Goal: Navigation & Orientation: Find specific page/section

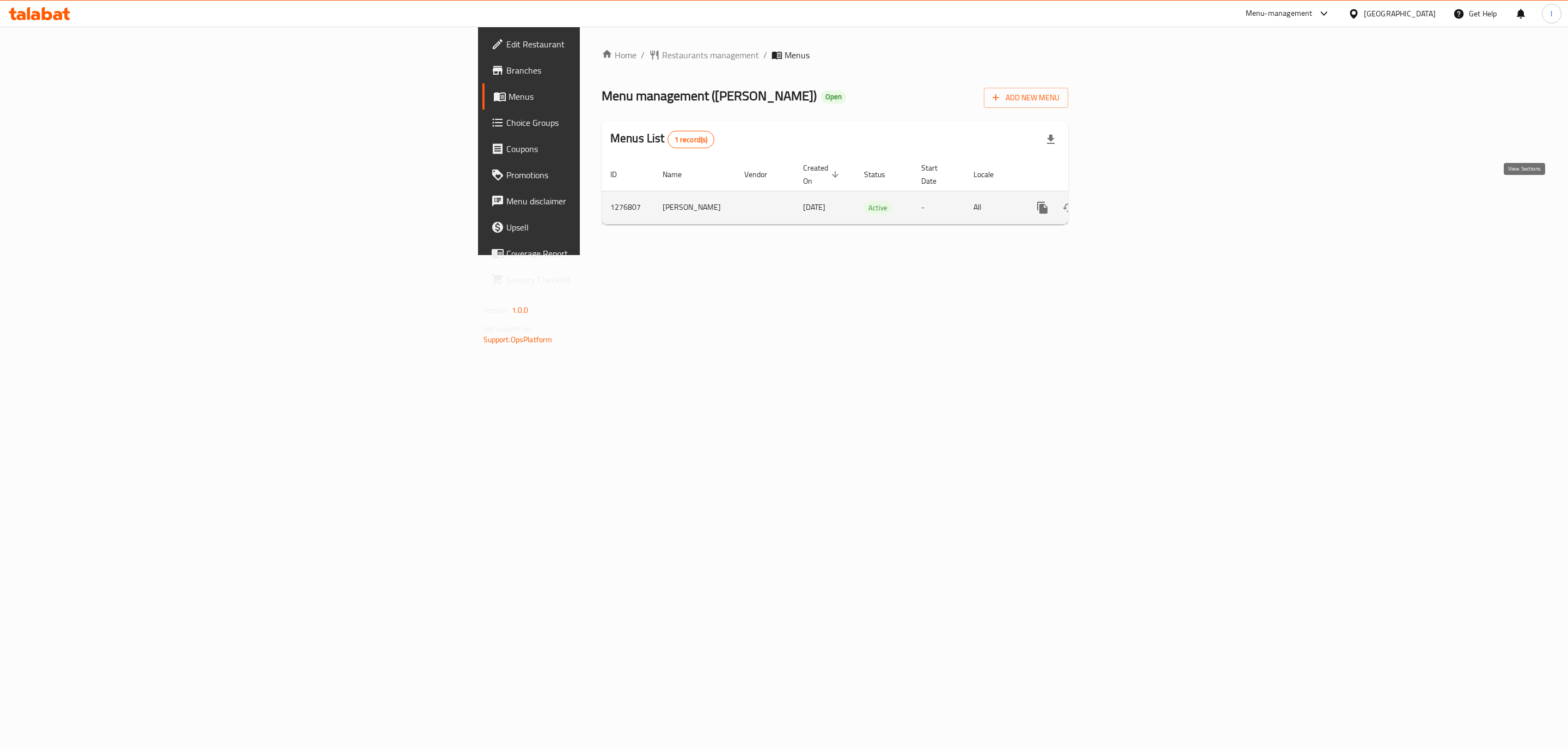
click at [1127, 201] on icon "enhanced table" at bounding box center [1122, 207] width 13 height 13
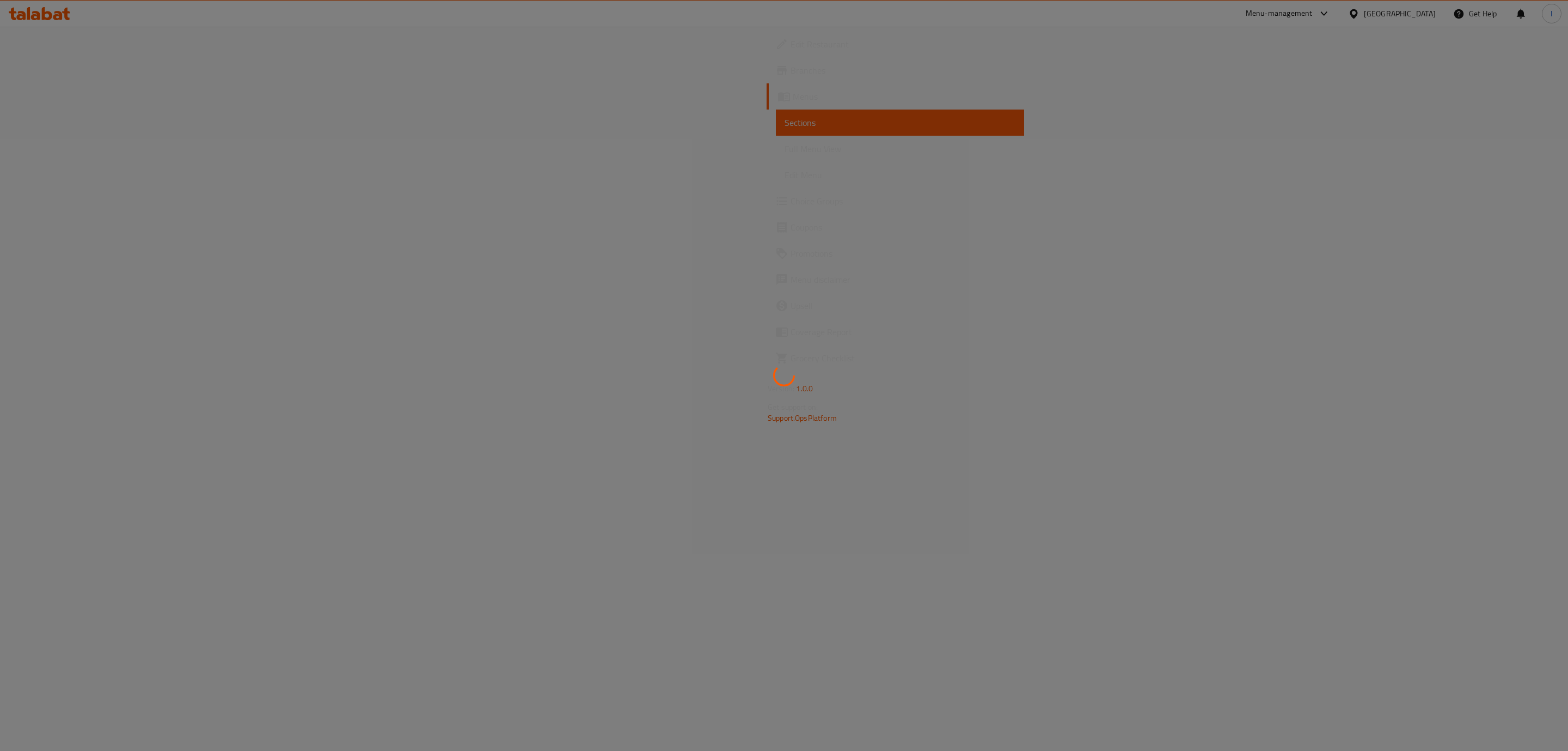
click at [62, 139] on div at bounding box center [784, 375] width 1568 height 751
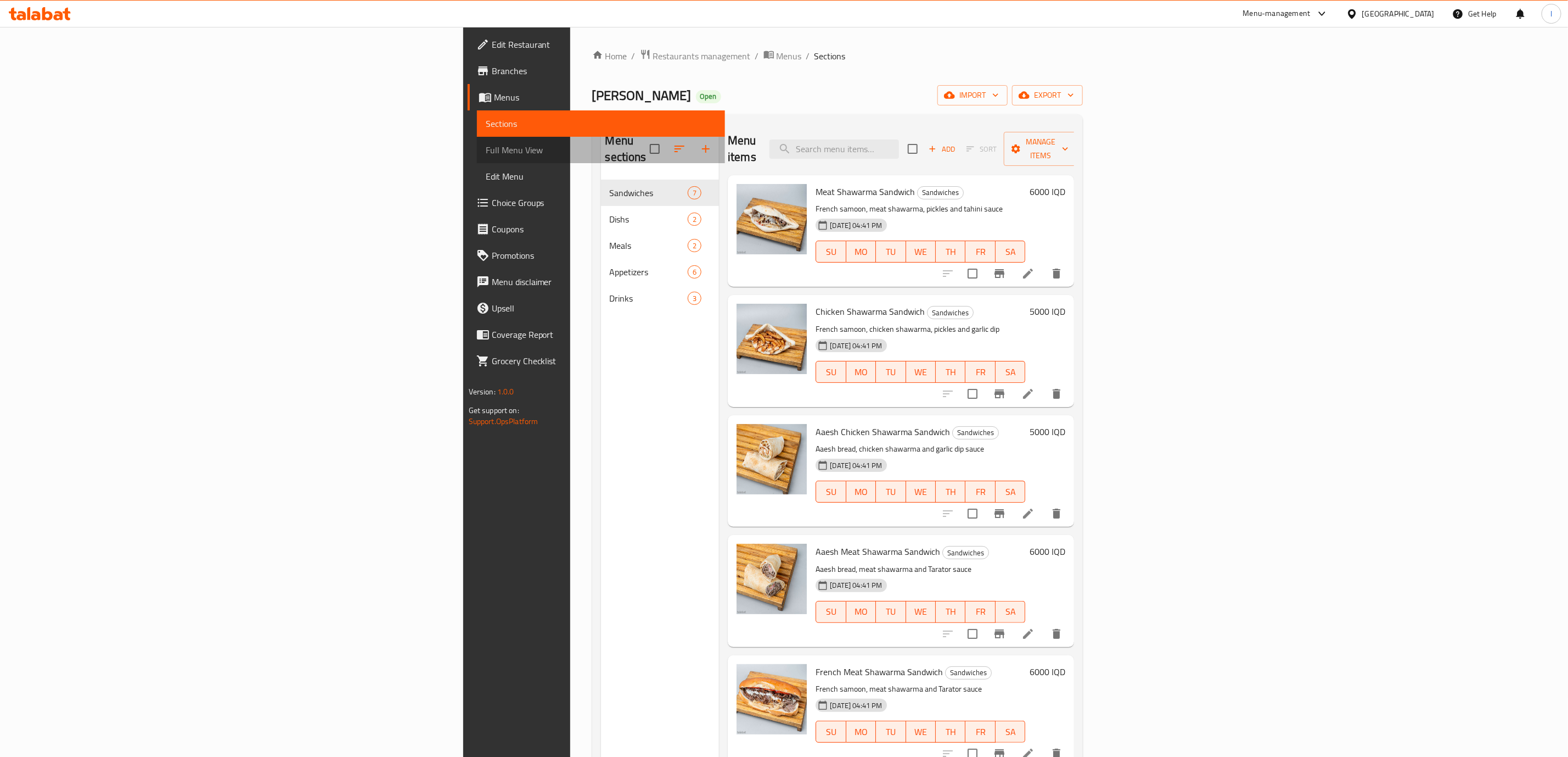
click at [485, 146] on span "Full Menu View" at bounding box center [600, 150] width 230 height 13
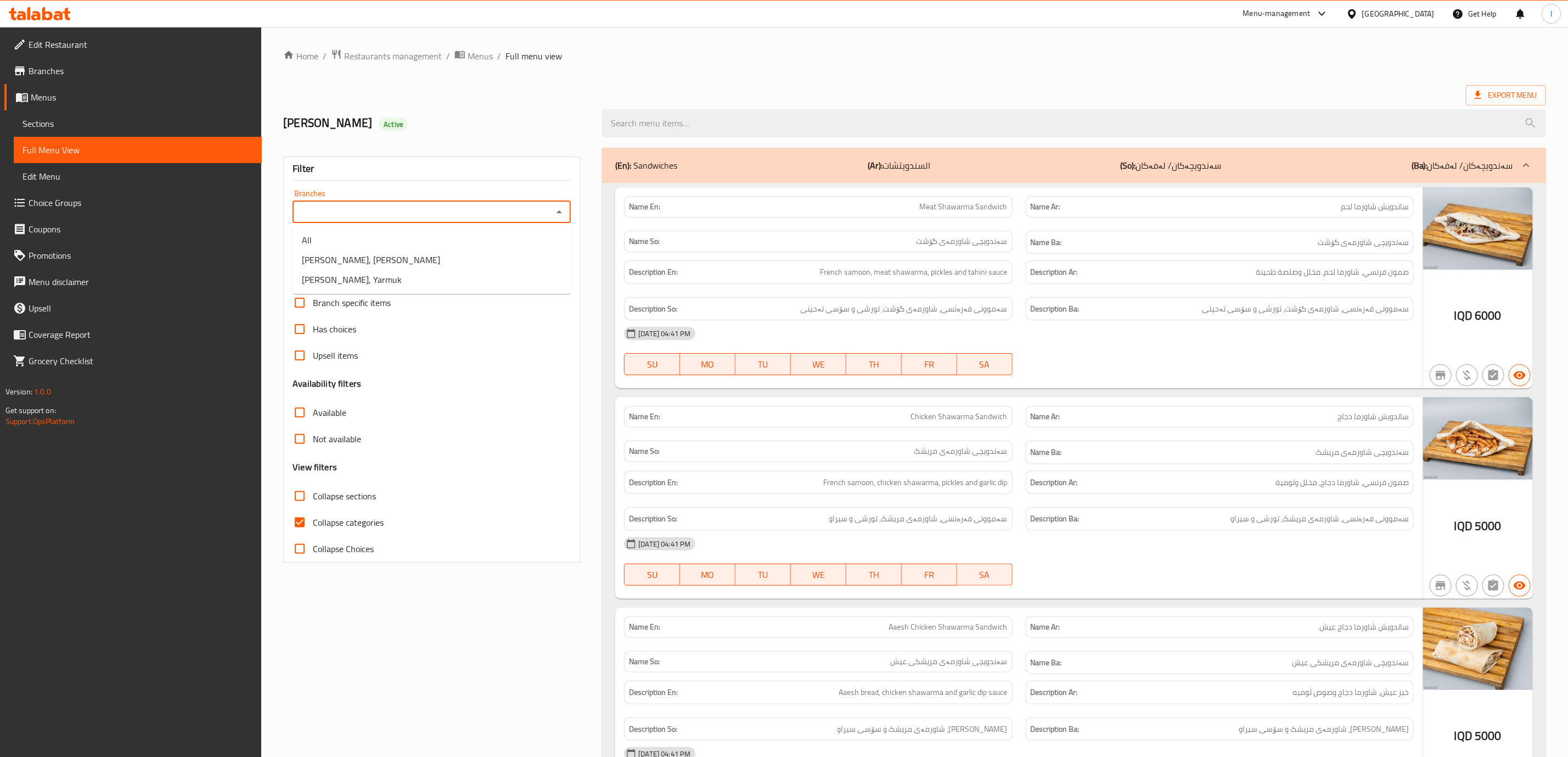
click at [455, 210] on input "Branches" at bounding box center [423, 212] width 254 height 15
click at [387, 274] on span "[PERSON_NAME], Yarmuk" at bounding box center [352, 280] width 100 height 13
type input "[PERSON_NAME], Yarmuk"
click at [350, 521] on span "Collapse categories" at bounding box center [349, 522] width 71 height 13
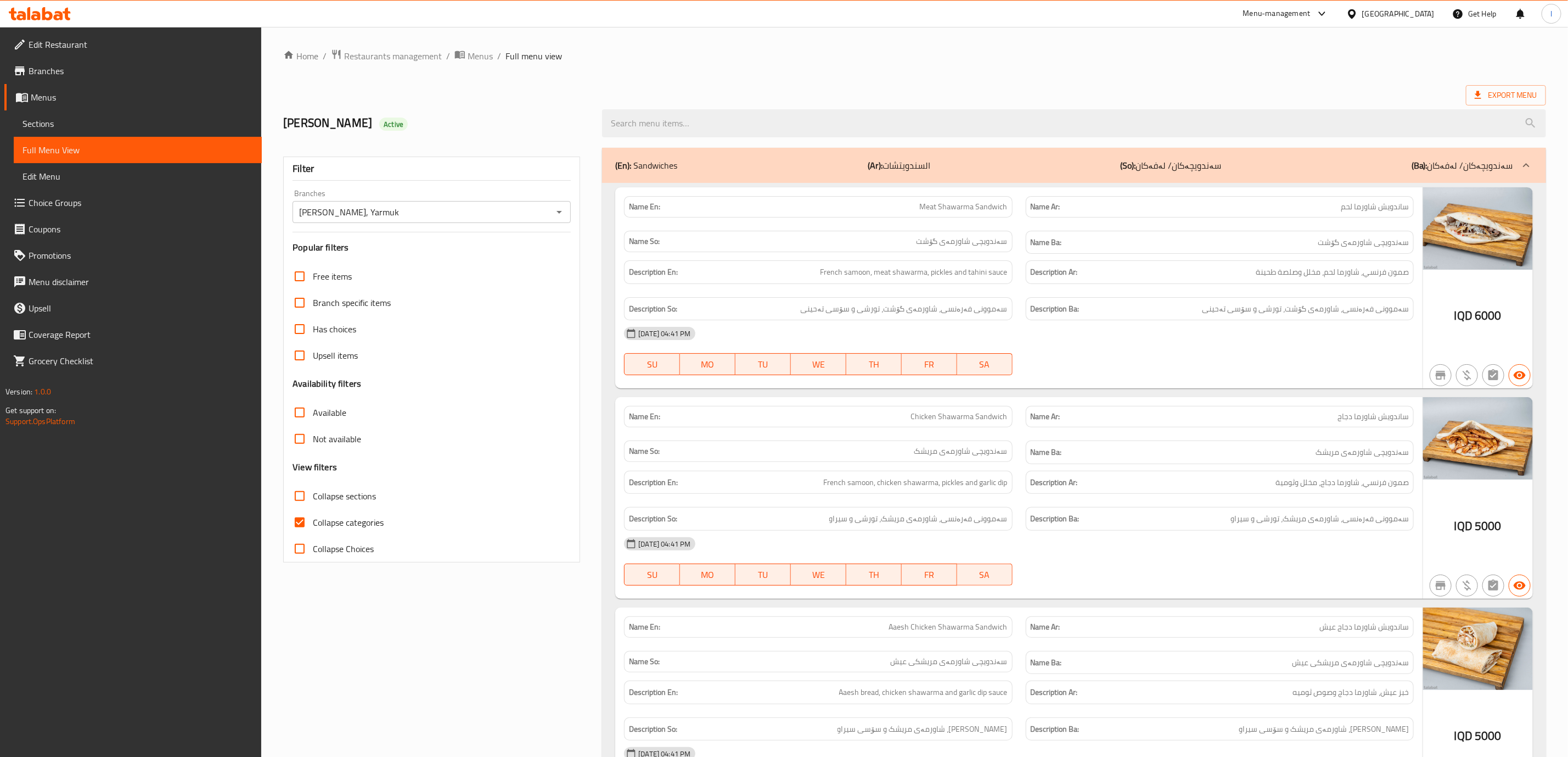
click at [313, 521] on input "Collapse categories" at bounding box center [299, 522] width 26 height 26
checkbox input "false"
click at [362, 495] on span "Collapse sections" at bounding box center [345, 496] width 63 height 13
click at [313, 495] on input "Collapse sections" at bounding box center [299, 496] width 26 height 26
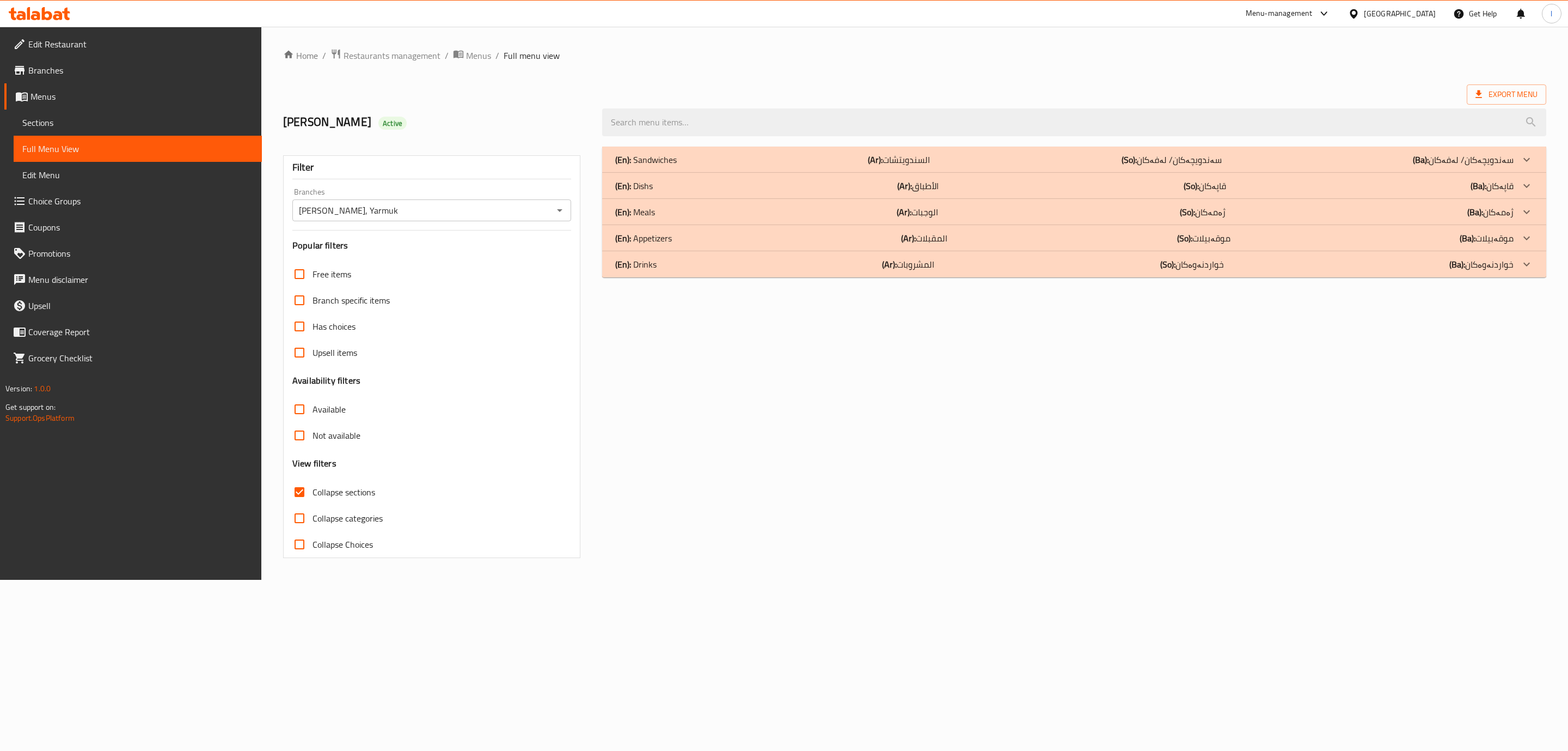
click at [359, 491] on span "Collapse sections" at bounding box center [344, 492] width 63 height 13
click at [313, 491] on input "Collapse sections" at bounding box center [299, 492] width 26 height 26
checkbox input "false"
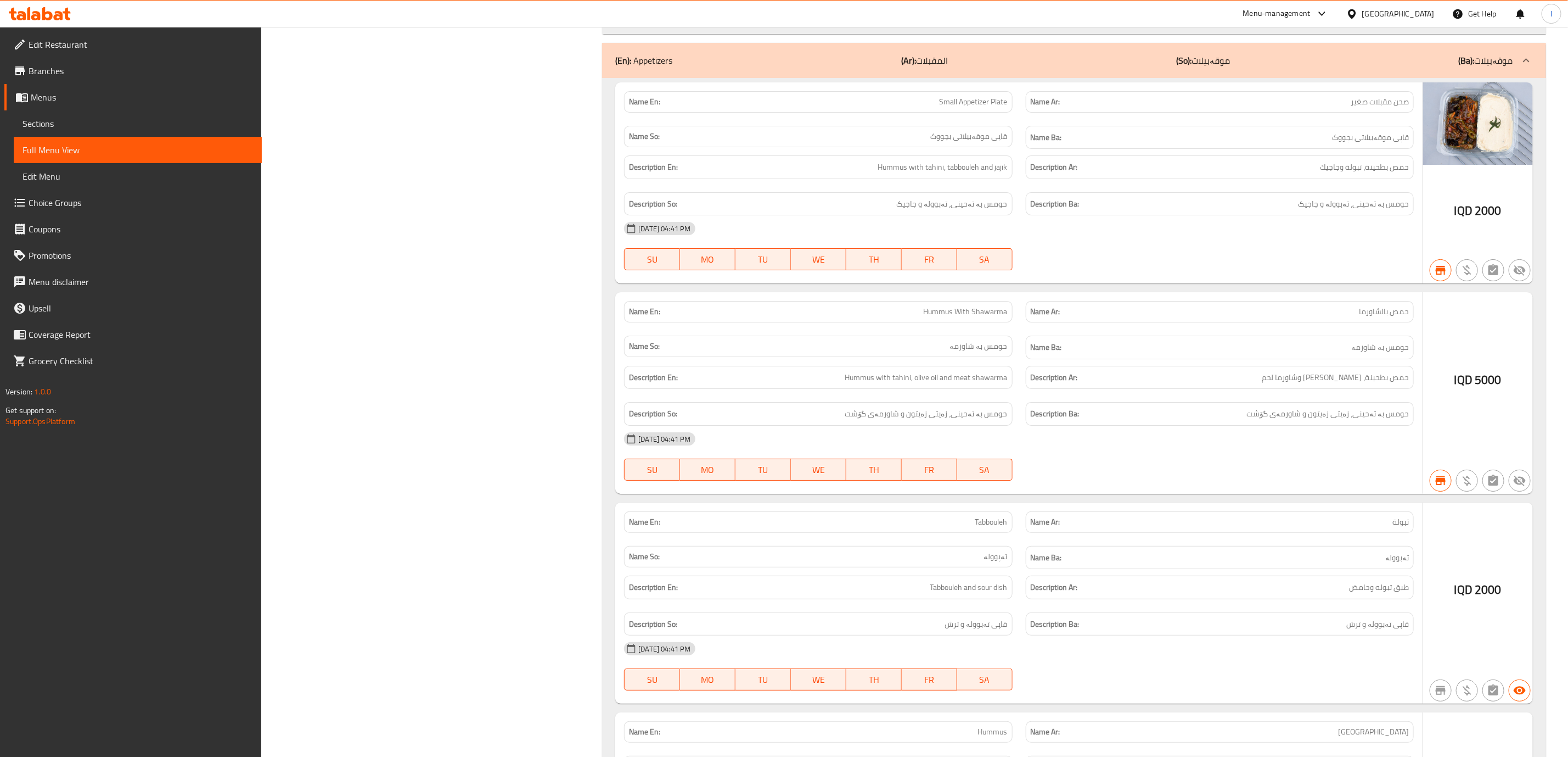
scroll to position [4383, 0]
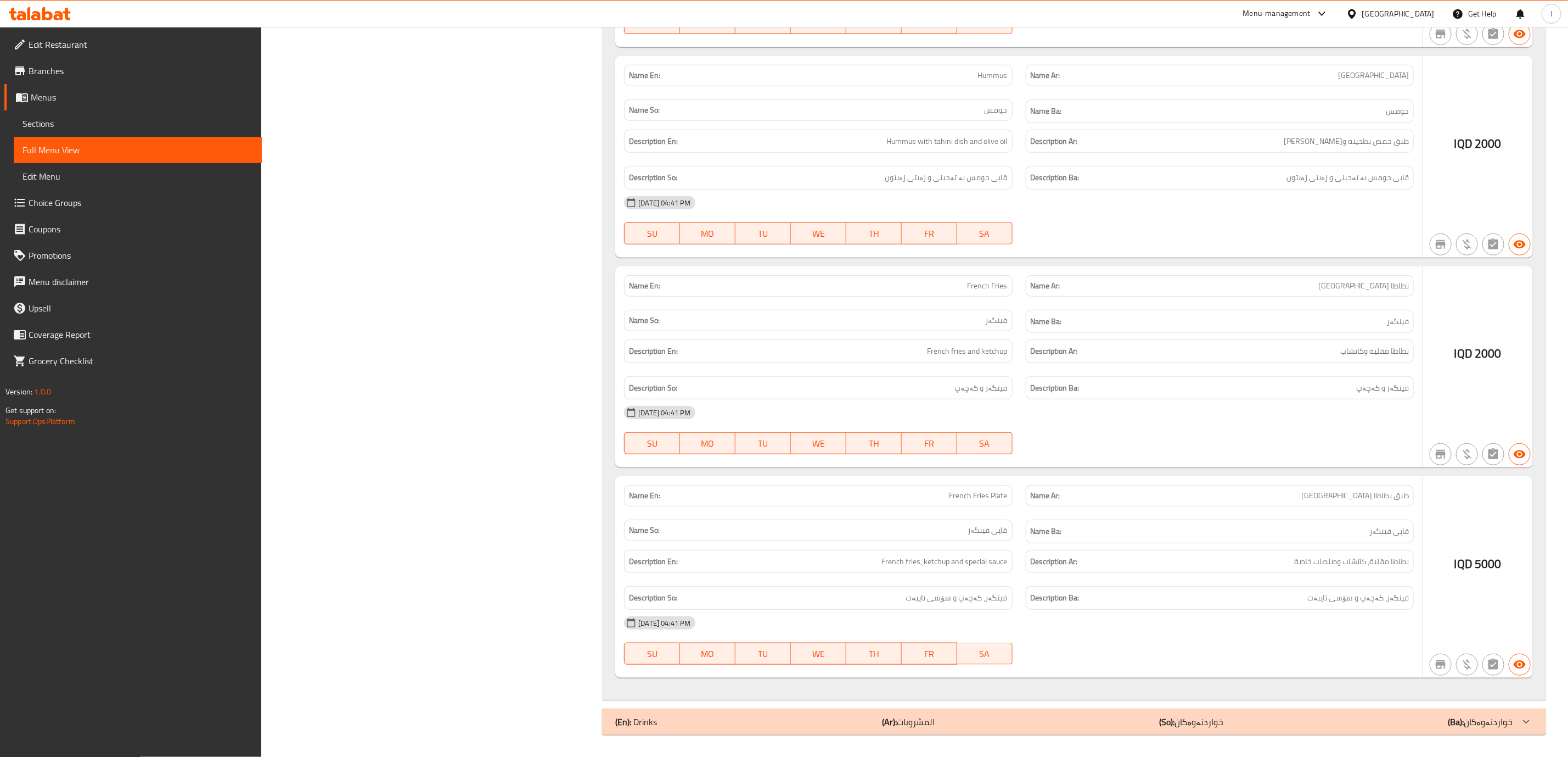
scroll to position [3721, 0]
drag, startPoint x: 1275, startPoint y: 704, endPoint x: 1269, endPoint y: 725, distance: 21.8
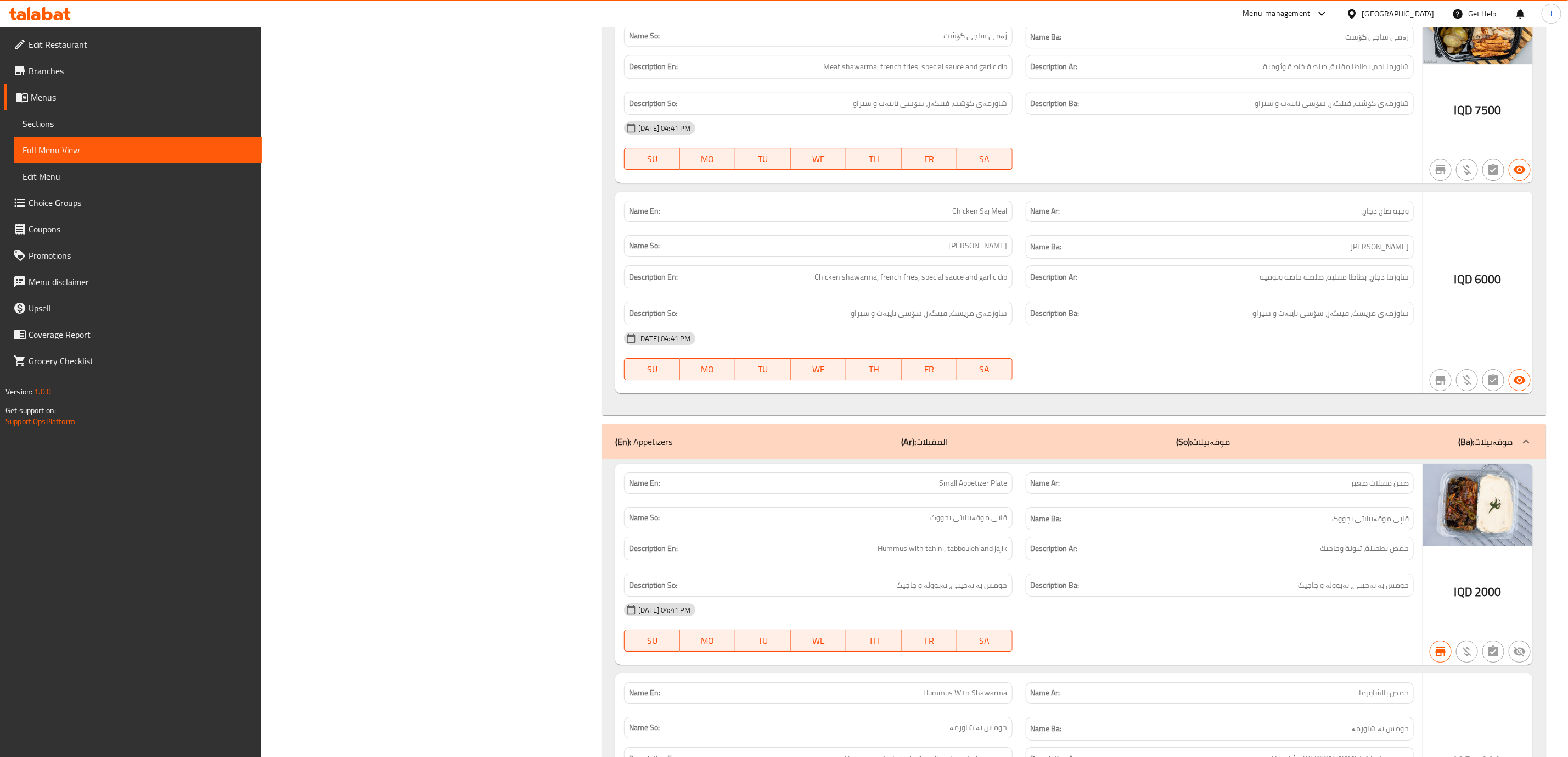
scroll to position [2623, 0]
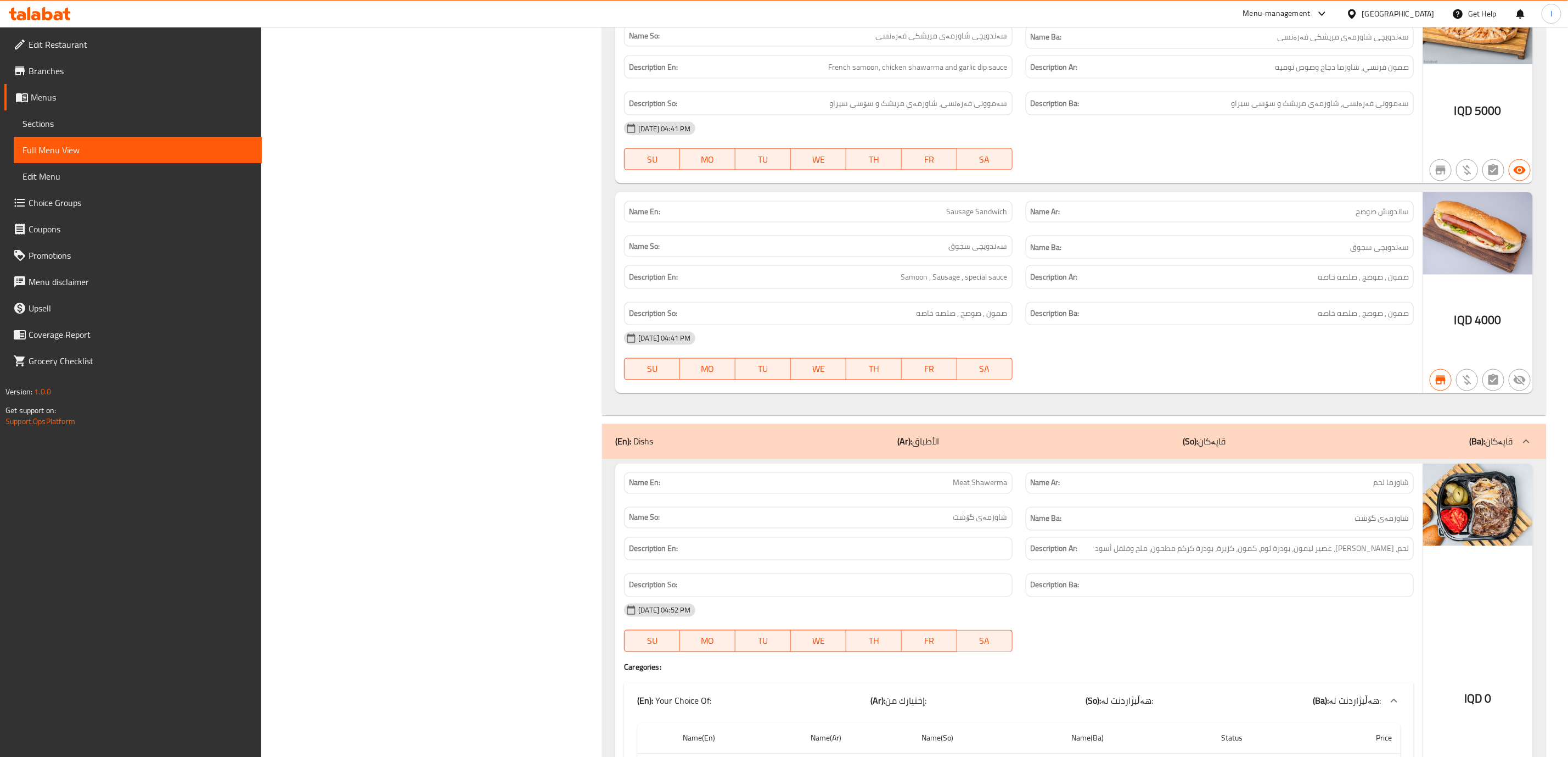
scroll to position [975, 0]
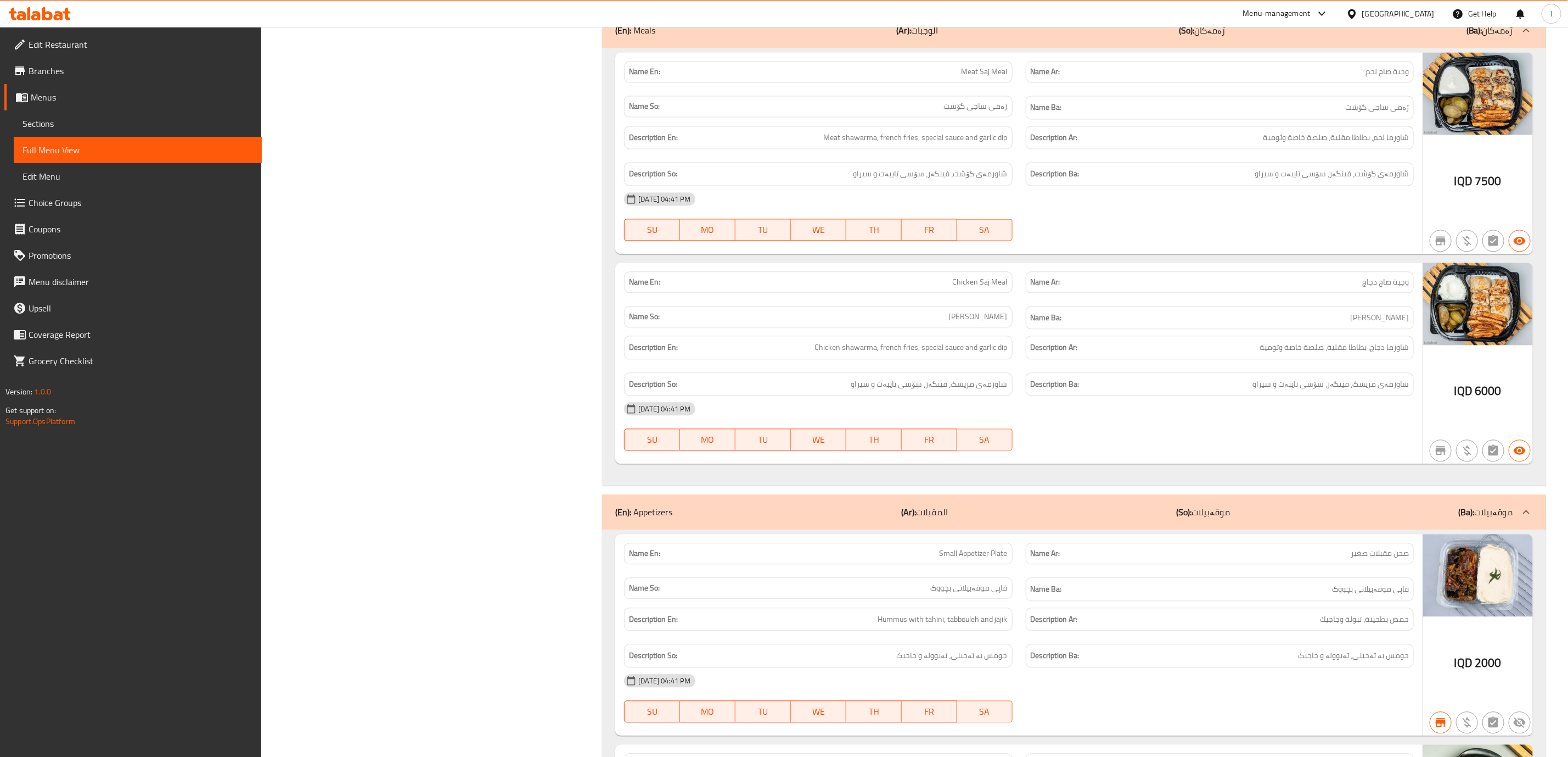
scroll to position [1581, 0]
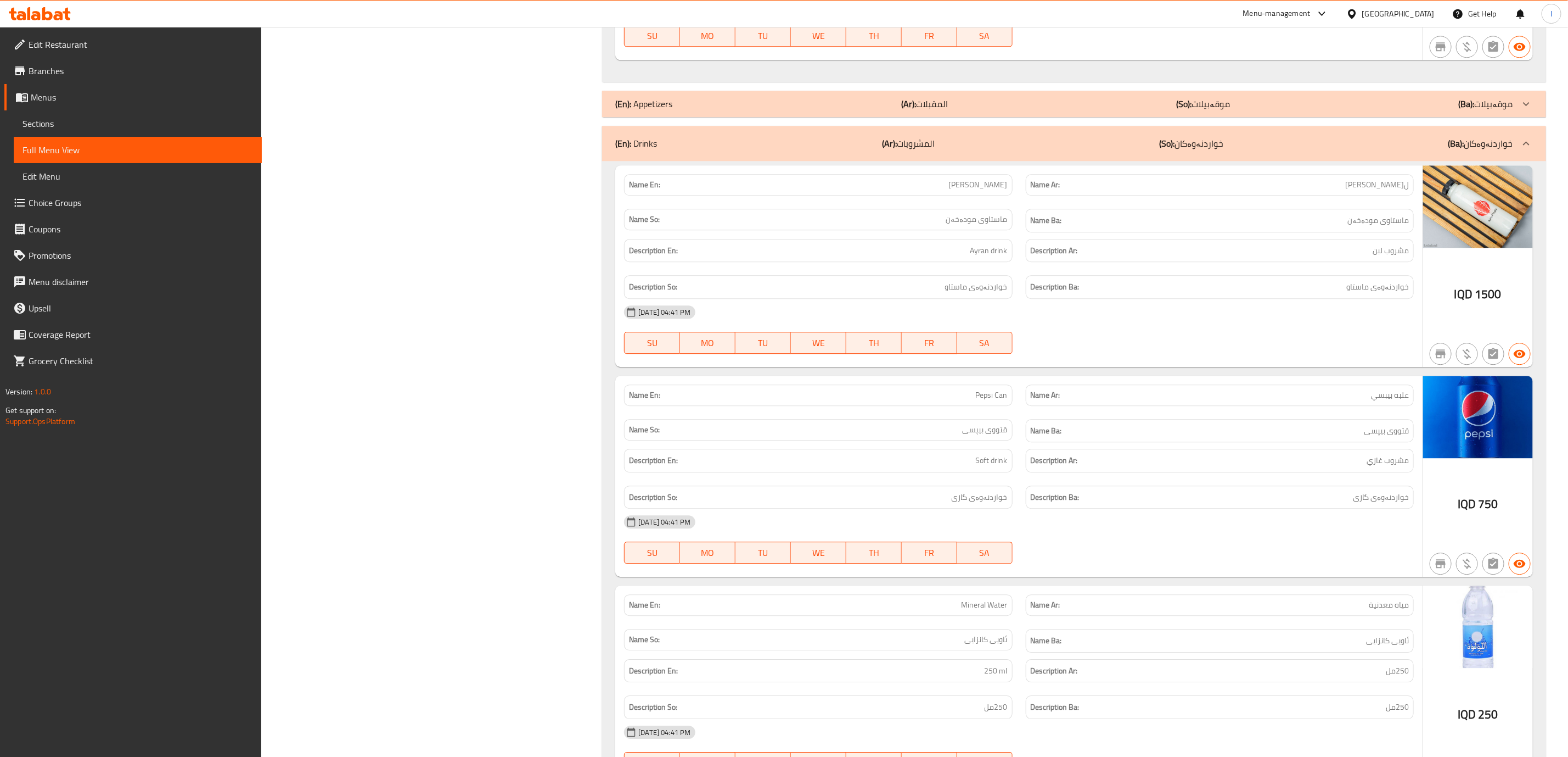
scroll to position [2130, 0]
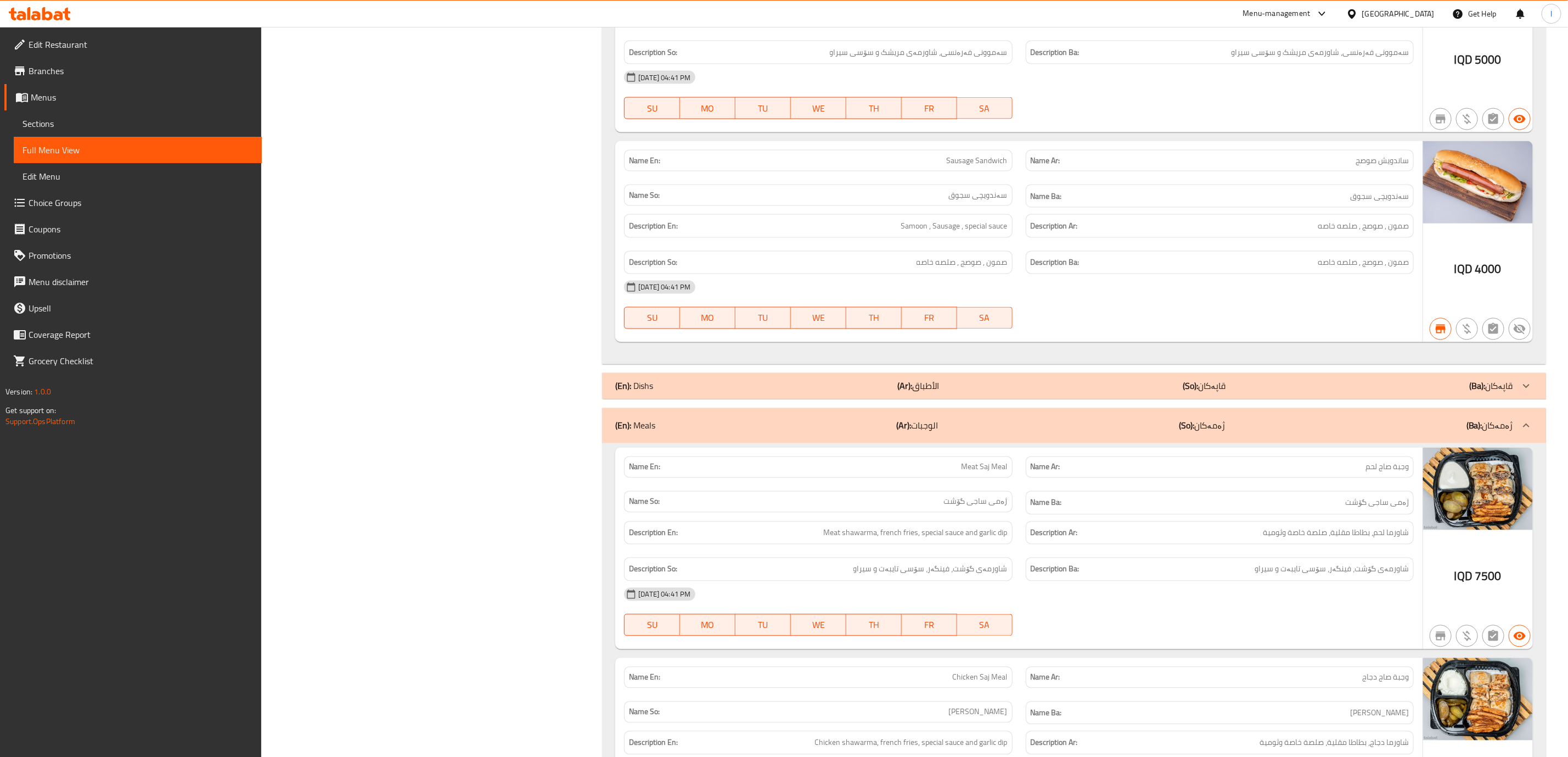
scroll to position [1032, 0]
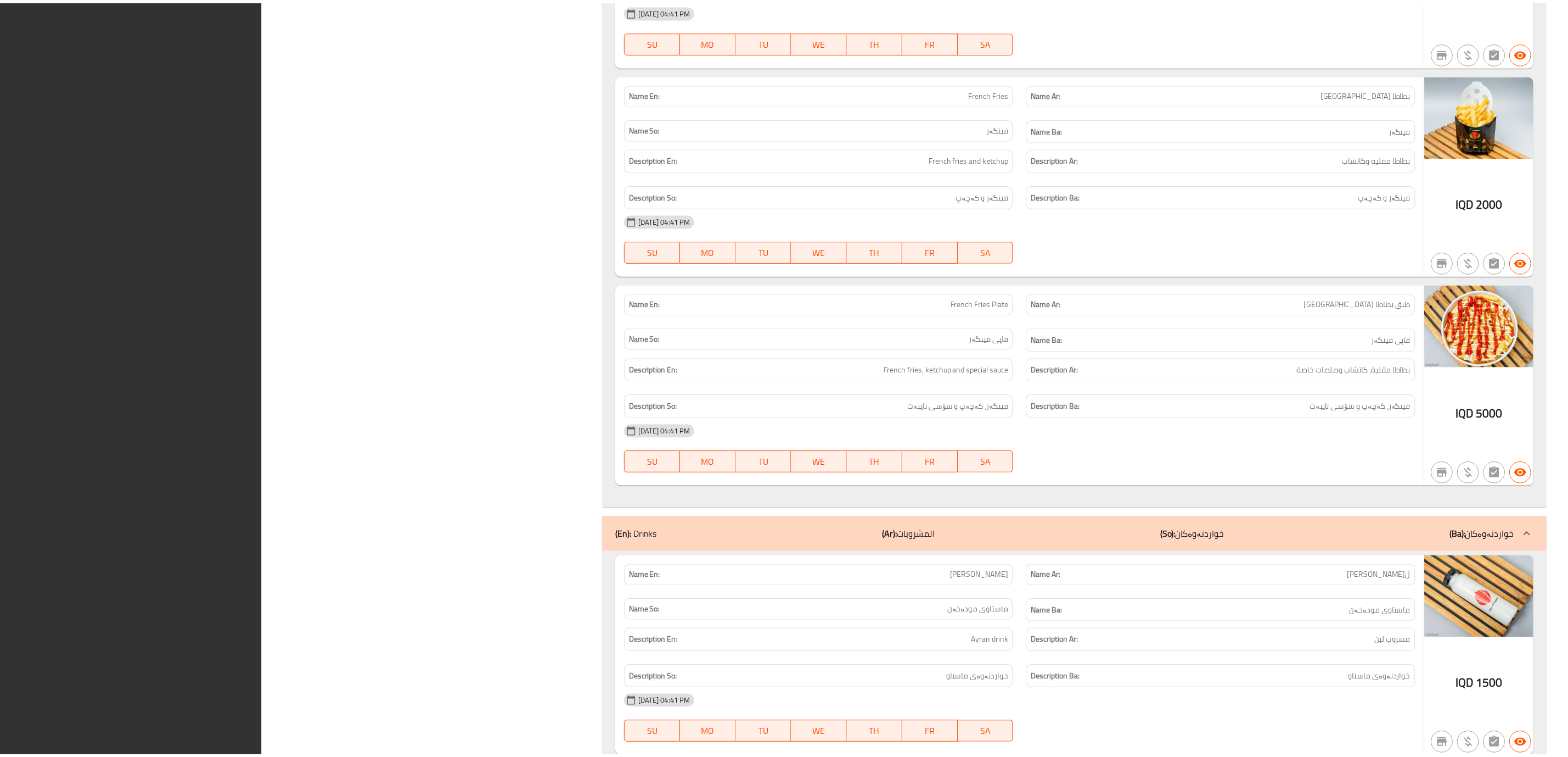
scroll to position [4383, 0]
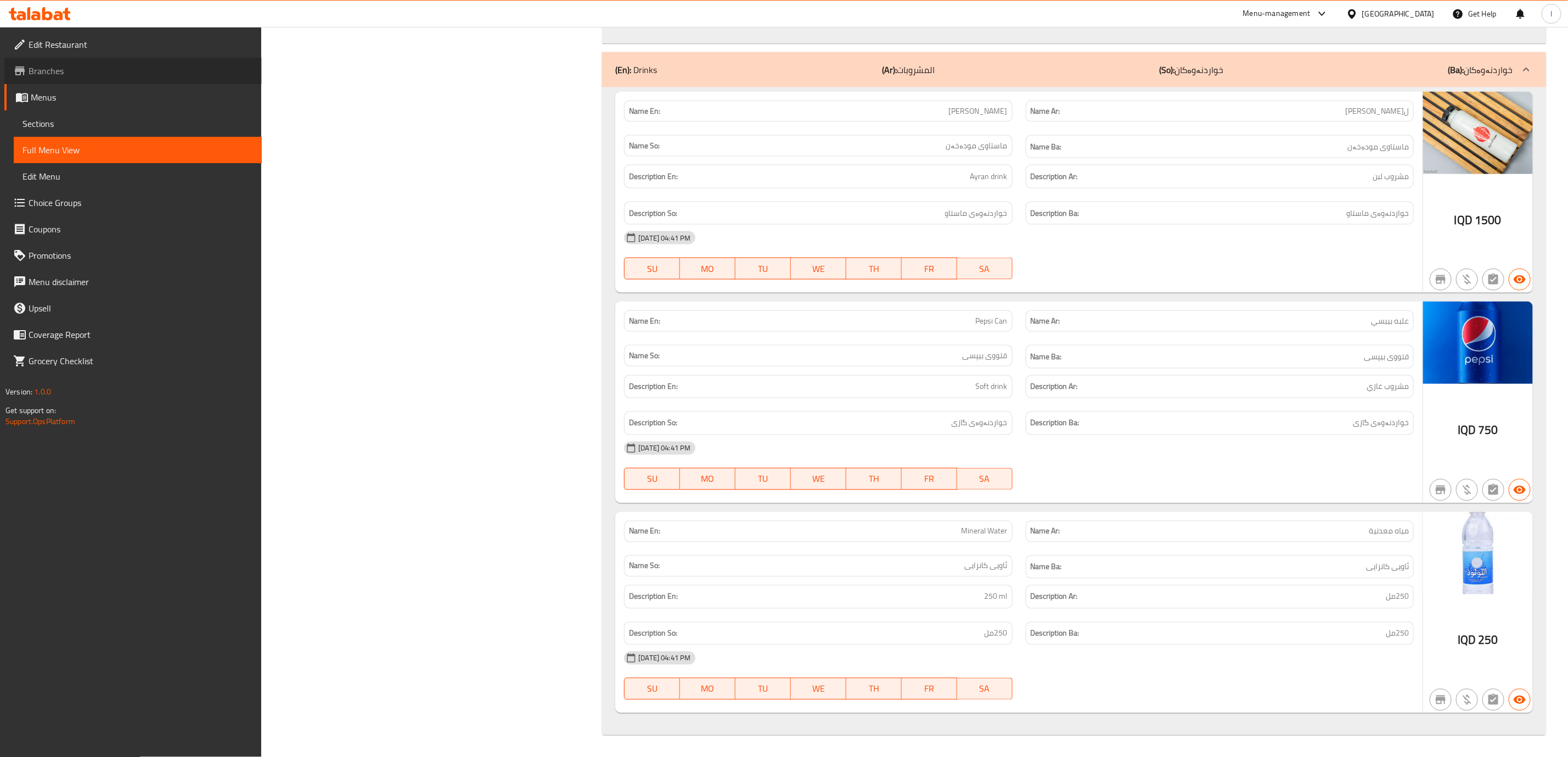
click at [122, 73] on span "Branches" at bounding box center [141, 71] width 224 height 13
